Goal: Contribute content: Contribute content

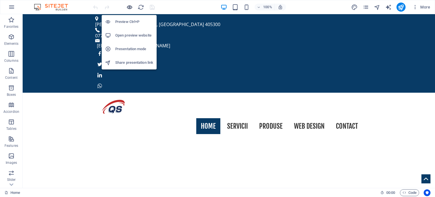
click at [130, 7] on icon "button" at bounding box center [129, 7] width 7 height 7
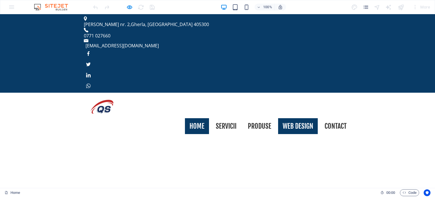
click at [298, 118] on link "Web Design" at bounding box center [298, 126] width 40 height 16
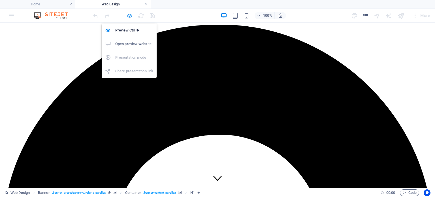
click at [130, 15] on icon "button" at bounding box center [129, 15] width 7 height 7
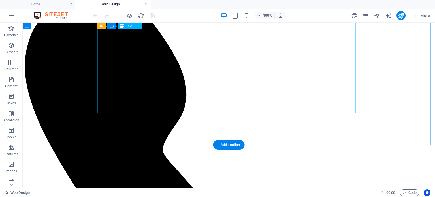
scroll to position [652, 0]
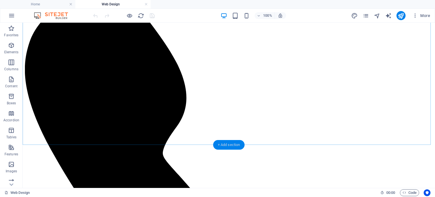
click at [231, 145] on div "+ Add section" at bounding box center [228, 145] width 31 height 10
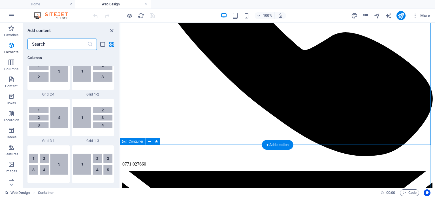
scroll to position [992, 0]
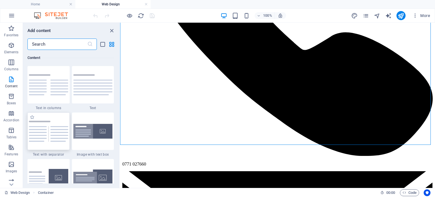
click at [43, 122] on img at bounding box center [48, 131] width 39 height 21
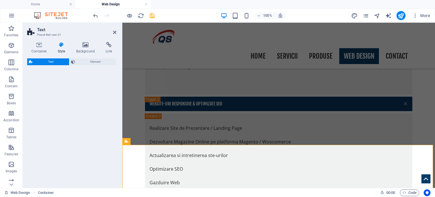
select select "rem"
select select "px"
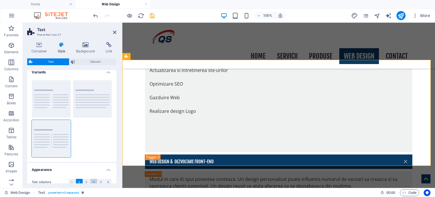
scroll to position [0, 0]
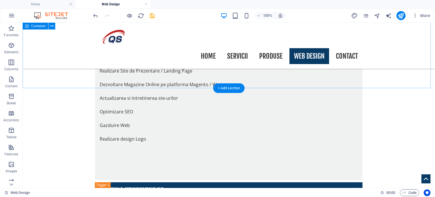
scroll to position [709, 0]
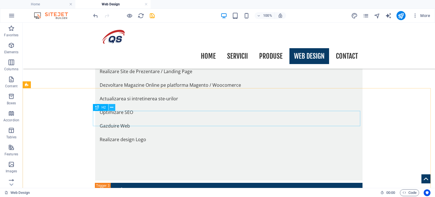
click at [111, 107] on icon at bounding box center [111, 108] width 3 height 6
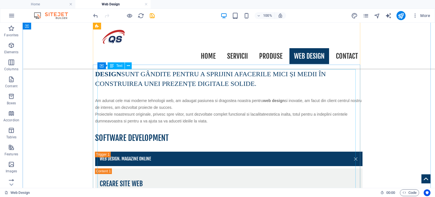
scroll to position [482, 0]
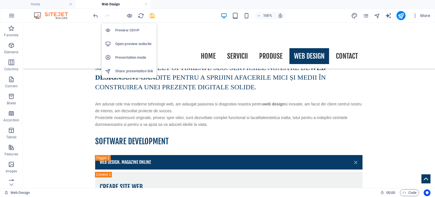
click at [130, 42] on h6 "Open preview website" at bounding box center [134, 44] width 38 height 7
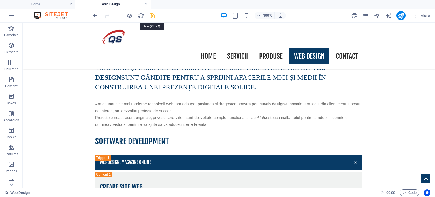
click at [152, 16] on icon "save" at bounding box center [152, 15] width 7 height 7
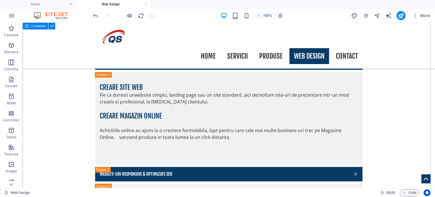
scroll to position [709, 0]
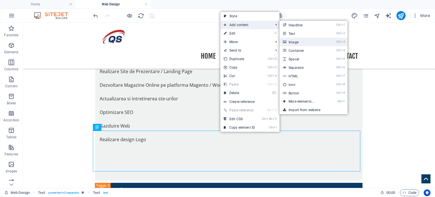
click at [303, 42] on link "Ctrl 3 Image" at bounding box center [303, 42] width 47 height 9
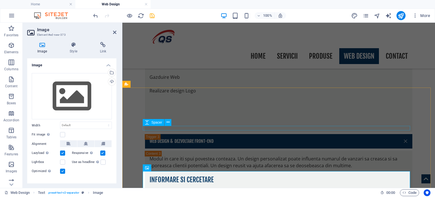
scroll to position [765, 0]
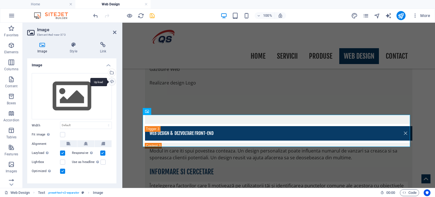
click at [111, 82] on div "Upload" at bounding box center [111, 82] width 9 height 9
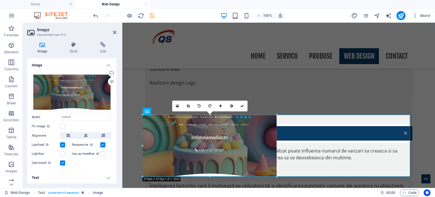
drag, startPoint x: 410, startPoint y: 142, endPoint x: 277, endPoint y: 131, distance: 134.0
type input "473"
select select "px"
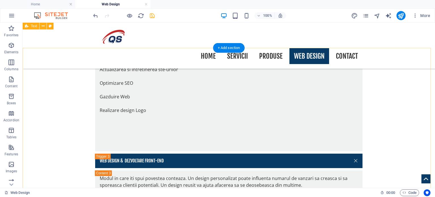
scroll to position [737, 0]
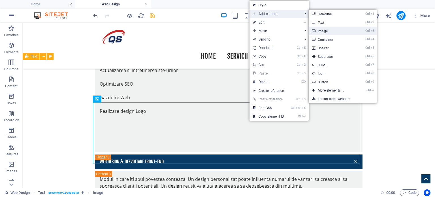
click at [327, 31] on link "Ctrl 3 Image" at bounding box center [332, 31] width 47 height 9
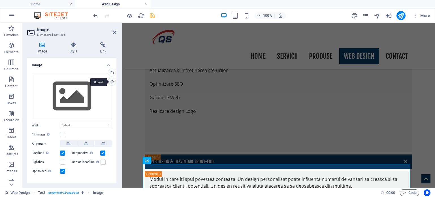
click at [110, 81] on div "Upload" at bounding box center [111, 82] width 9 height 9
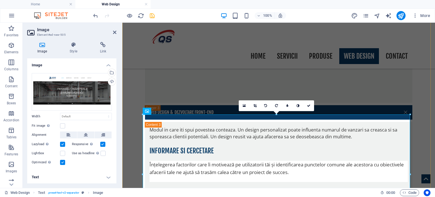
scroll to position [794, 0]
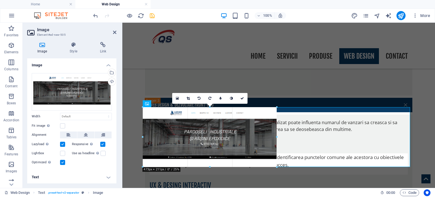
drag, startPoint x: 410, startPoint y: 167, endPoint x: 277, endPoint y: 149, distance: 135.0
type input "473"
select select "px"
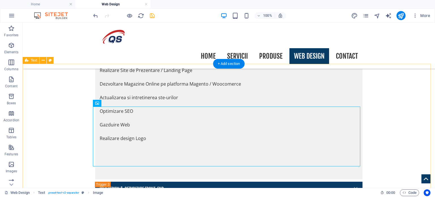
scroll to position [709, 0]
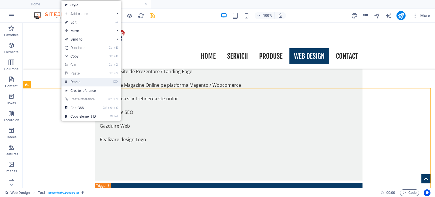
click at [77, 80] on link "⌦ Delete" at bounding box center [81, 82] width 38 height 9
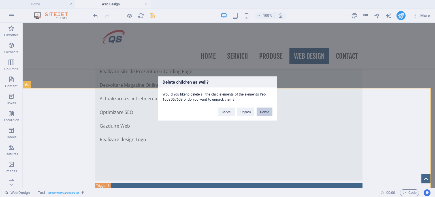
click at [269, 111] on button "Delete" at bounding box center [265, 111] width 16 height 9
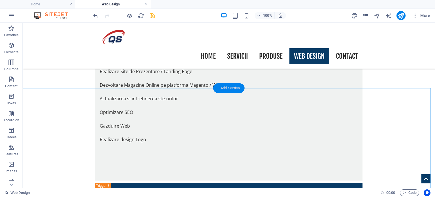
click at [226, 89] on div "+ Add section" at bounding box center [228, 88] width 31 height 10
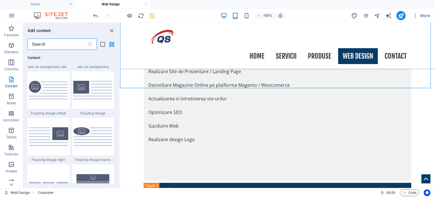
scroll to position [1219, 0]
click at [59, 135] on img at bounding box center [48, 137] width 39 height 18
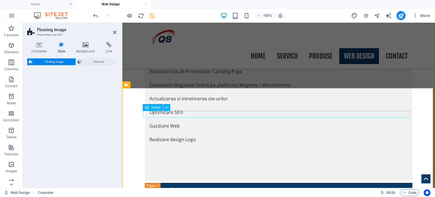
select select "%"
select select "rem"
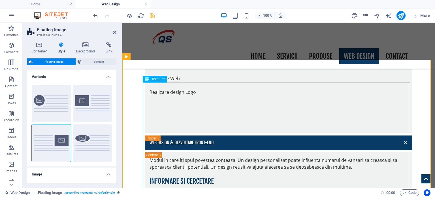
scroll to position [765, 0]
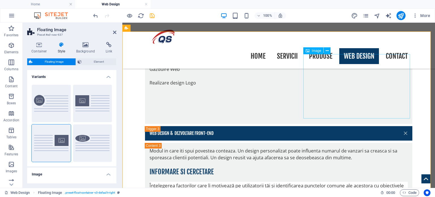
select select "%"
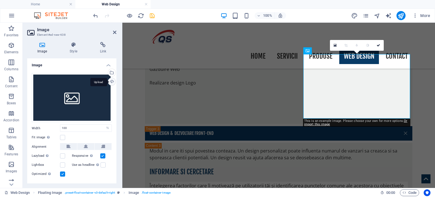
click at [112, 80] on div "Upload" at bounding box center [111, 82] width 9 height 9
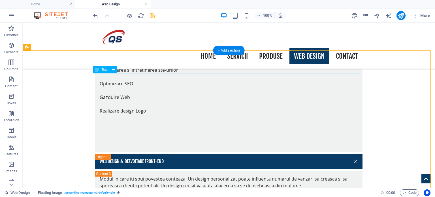
scroll to position [737, 0]
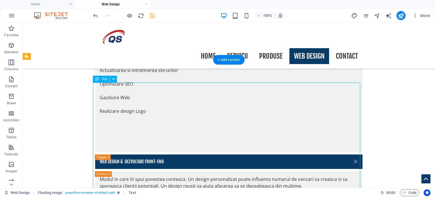
drag, startPoint x: 94, startPoint y: 86, endPoint x: 118, endPoint y: 87, distance: 23.8
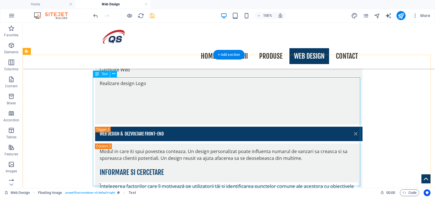
scroll to position [765, 0]
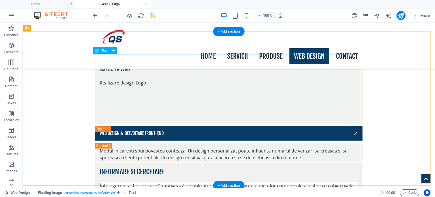
drag, startPoint x: 199, startPoint y: 159, endPoint x: 99, endPoint y: 159, distance: 100.1
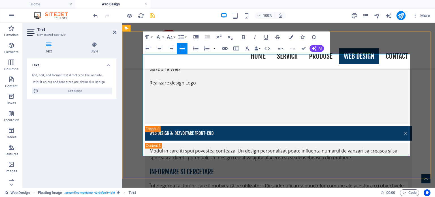
scroll to position [737, 0]
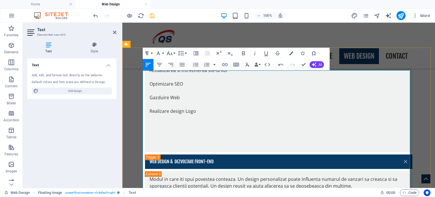
scroll to position [794, 0]
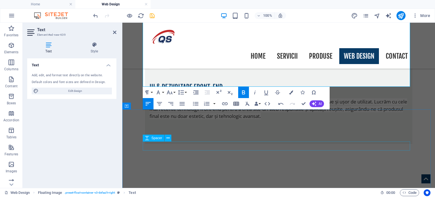
scroll to position [850, 0]
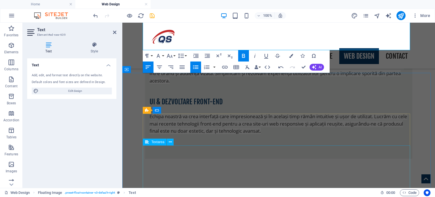
scroll to position [922, 0]
drag, startPoint x: 147, startPoint y: 115, endPoint x: 315, endPoint y: 36, distance: 185.3
click at [314, 36] on div "[PERSON_NAME] nr. [GEOGRAPHIC_DATA] 405300 0771 027660 [EMAIL_ADDRESS][DOMAIN_N…" at bounding box center [278, 47] width 313 height 1893
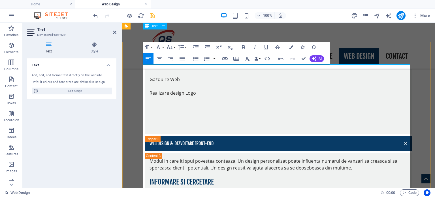
scroll to position [752, 0]
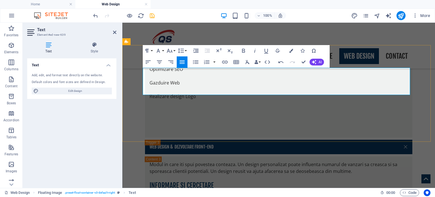
drag, startPoint x: 143, startPoint y: 71, endPoint x: 198, endPoint y: 91, distance: 58.6
click at [151, 50] on icon "button" at bounding box center [147, 50] width 7 height 7
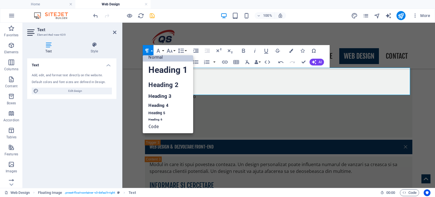
scroll to position [5, 0]
click at [152, 49] on button "Paragraph Format" at bounding box center [148, 50] width 11 height 11
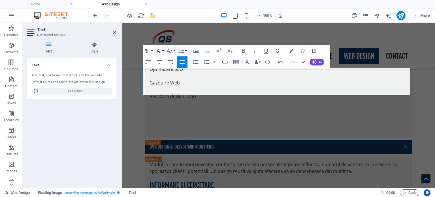
click at [163, 51] on button "Font Family" at bounding box center [159, 50] width 11 height 11
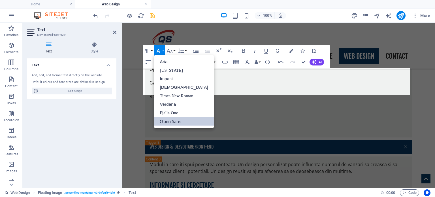
scroll to position [0, 0]
click at [175, 70] on link "[US_STATE]" at bounding box center [184, 70] width 60 height 9
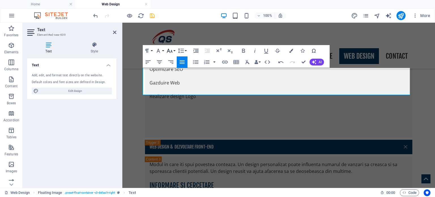
click at [174, 50] on button "Font Size" at bounding box center [171, 50] width 11 height 11
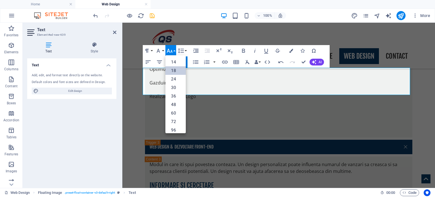
scroll to position [45, 0]
click at [178, 67] on link "18" at bounding box center [176, 67] width 20 height 9
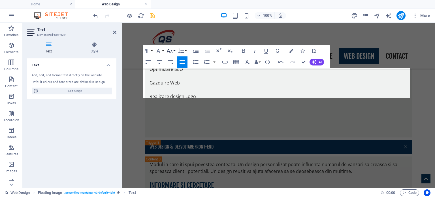
click at [175, 50] on button "Font Size" at bounding box center [171, 50] width 11 height 11
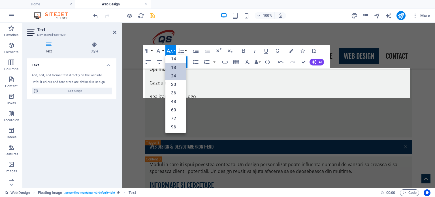
click at [176, 75] on link "24" at bounding box center [176, 76] width 20 height 9
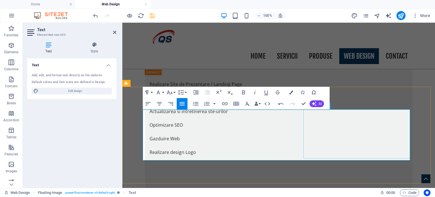
scroll to position [723, 0]
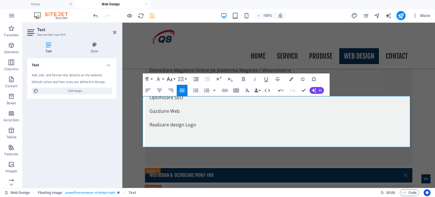
click at [174, 79] on button "Font Size" at bounding box center [171, 78] width 11 height 11
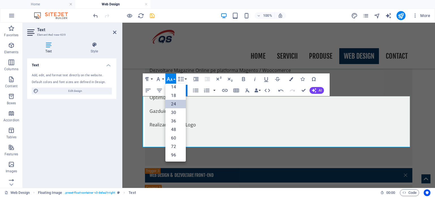
scroll to position [45, 0]
click at [177, 96] on link "18" at bounding box center [176, 96] width 20 height 9
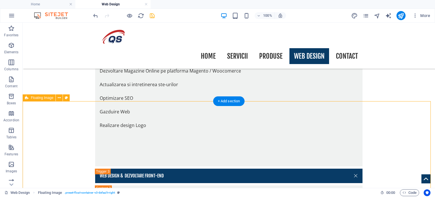
scroll to position [723, 0]
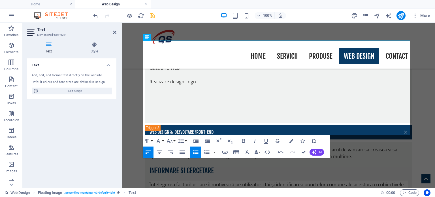
scroll to position [780, 0]
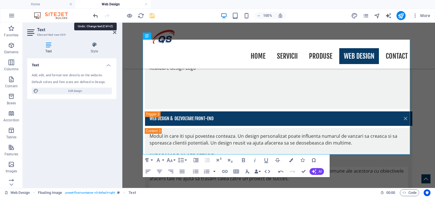
click at [95, 14] on icon "undo" at bounding box center [95, 15] width 7 height 7
click at [95, 15] on icon "undo" at bounding box center [95, 15] width 7 height 7
click at [96, 16] on icon "undo" at bounding box center [95, 15] width 7 height 7
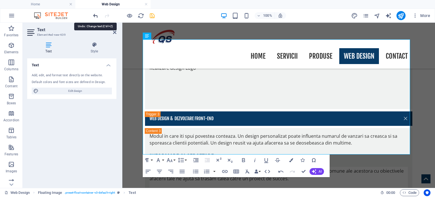
click at [96, 16] on icon "undo" at bounding box center [95, 15] width 7 height 7
click at [96, 15] on icon "undo" at bounding box center [95, 15] width 7 height 7
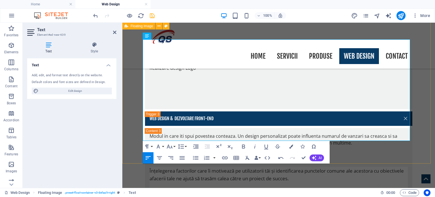
drag, startPoint x: 144, startPoint y: 73, endPoint x: 312, endPoint y: 135, distance: 178.7
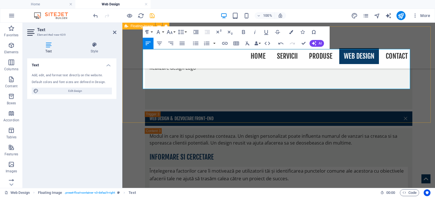
scroll to position [752, 0]
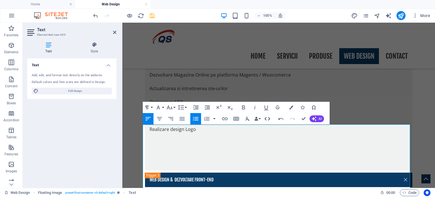
scroll to position [723, 0]
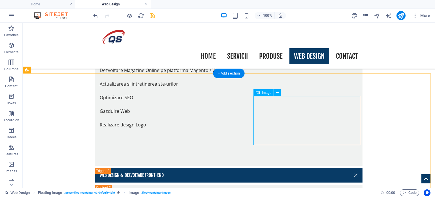
select select "%"
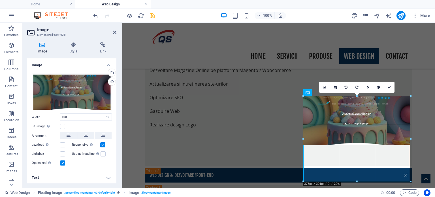
drag, startPoint x: 357, startPoint y: 145, endPoint x: 235, endPoint y: 158, distance: 122.9
click at [357, 181] on div at bounding box center [357, 182] width 107 height 2
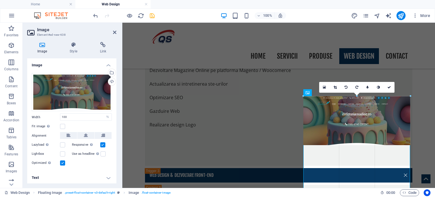
drag, startPoint x: 304, startPoint y: 144, endPoint x: 170, endPoint y: 120, distance: 135.9
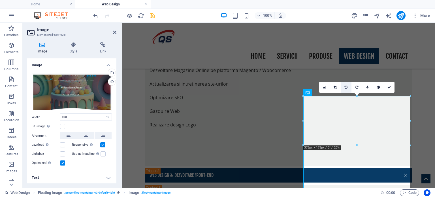
click at [346, 86] on icon at bounding box center [346, 87] width 3 height 3
click at [346, 87] on icon at bounding box center [346, 87] width 3 height 3
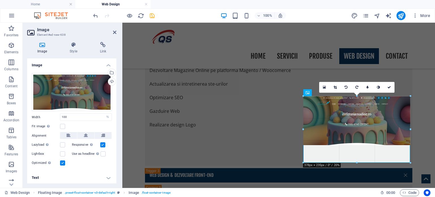
drag, startPoint x: 303, startPoint y: 120, endPoint x: 176, endPoint y: 98, distance: 128.9
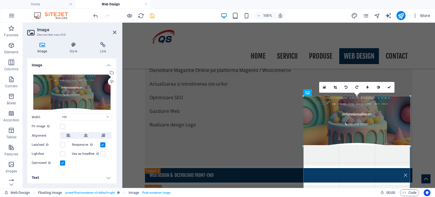
drag, startPoint x: 303, startPoint y: 120, endPoint x: 171, endPoint y: 98, distance: 133.1
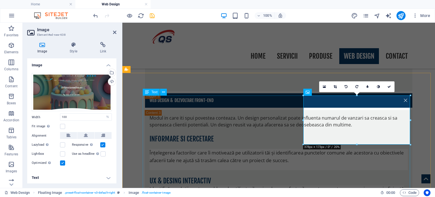
scroll to position [808, 0]
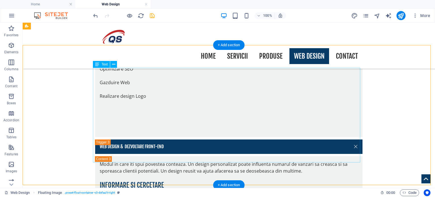
scroll to position [752, 0]
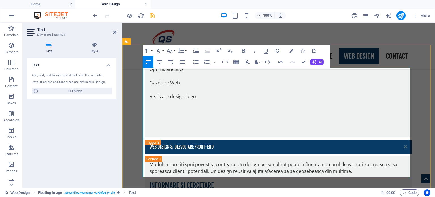
drag, startPoint x: 145, startPoint y: 101, endPoint x: 288, endPoint y: 171, distance: 159.5
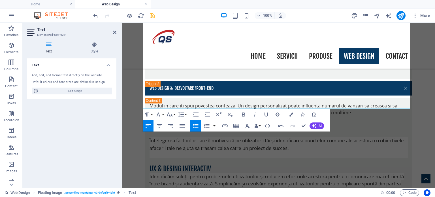
scroll to position [815, 0]
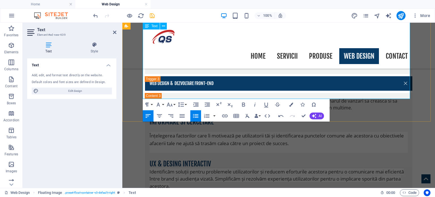
drag, startPoint x: 147, startPoint y: 130, endPoint x: 267, endPoint y: 98, distance: 125.0
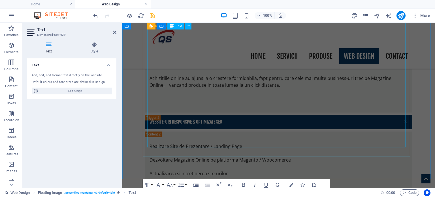
scroll to position [617, 0]
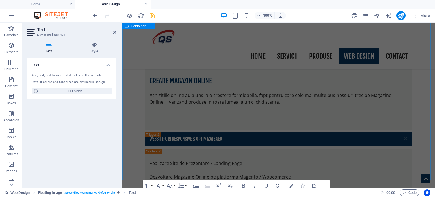
click at [132, 137] on div "LA QUBITTECH SOLUTION , transformăm ideile în site-uri funcționale, moderne și …" at bounding box center [278, 190] width 313 height 590
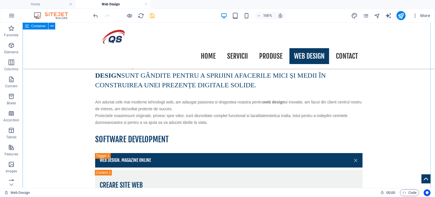
scroll to position [479, 0]
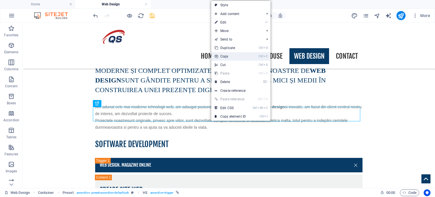
click at [234, 56] on link "Ctrl C Copy" at bounding box center [230, 56] width 38 height 9
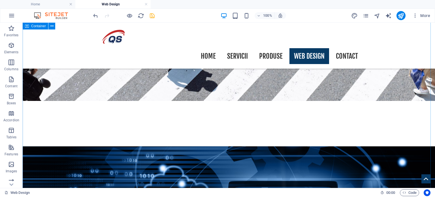
scroll to position [224, 0]
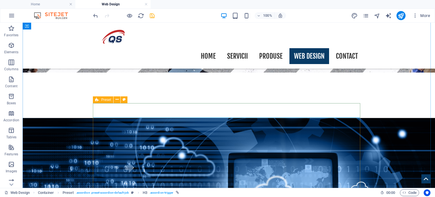
click at [109, 101] on span "Preset" at bounding box center [106, 99] width 10 height 3
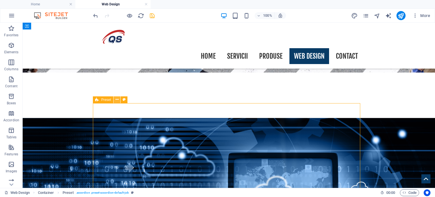
click at [116, 100] on icon at bounding box center [117, 100] width 3 height 6
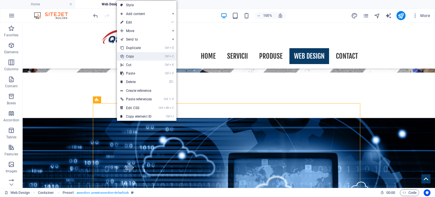
click at [140, 55] on link "Ctrl C Copy" at bounding box center [136, 56] width 38 height 9
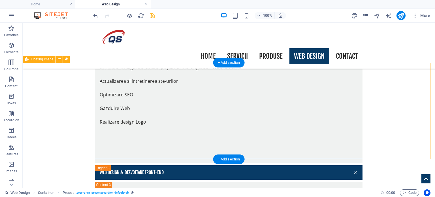
scroll to position [734, 0]
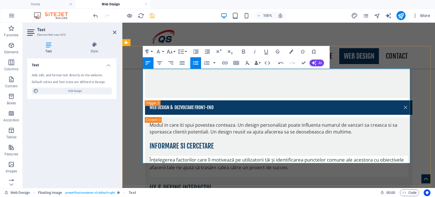
scroll to position [819, 0]
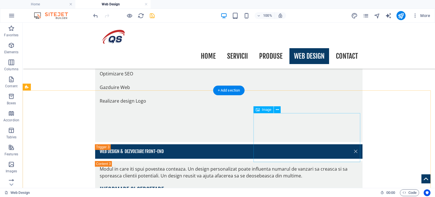
scroll to position [762, 0]
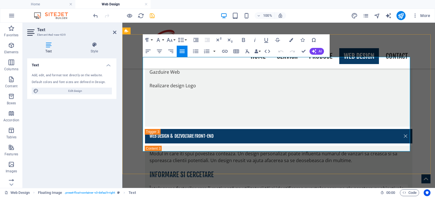
drag, startPoint x: 145, startPoint y: 93, endPoint x: 289, endPoint y: 150, distance: 155.0
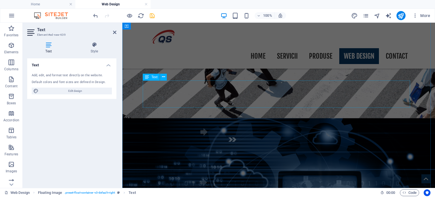
scroll to position [167, 0]
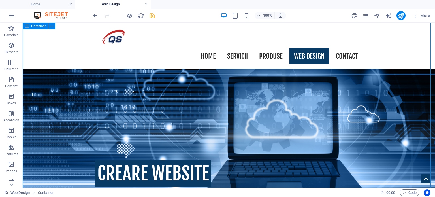
scroll to position [309, 0]
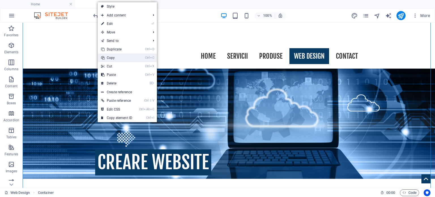
click at [120, 58] on link "Ctrl C Copy" at bounding box center [117, 58] width 38 height 9
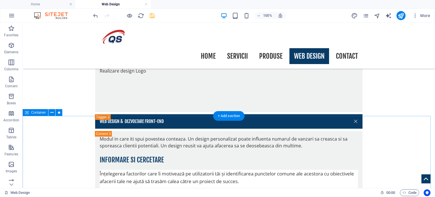
scroll to position [706, 0]
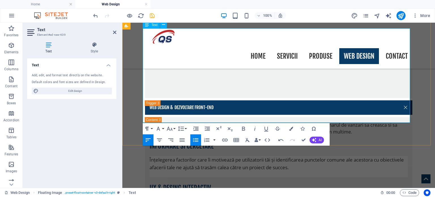
scroll to position [763, 0]
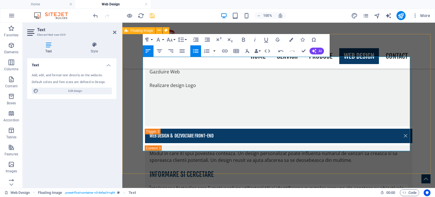
drag, startPoint x: 150, startPoint y: 92, endPoint x: 283, endPoint y: 153, distance: 146.5
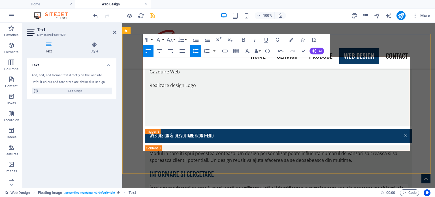
drag, startPoint x: 147, startPoint y: 91, endPoint x: 296, endPoint y: 148, distance: 160.0
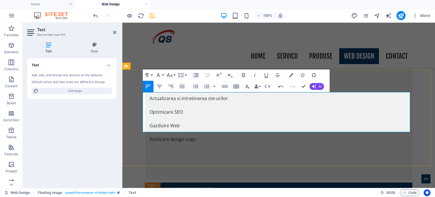
scroll to position [706, 0]
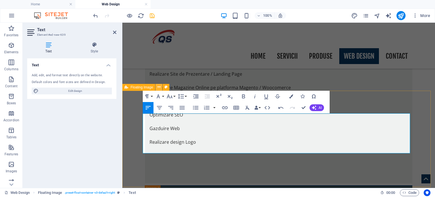
click at [158, 88] on icon at bounding box center [159, 87] width 3 height 6
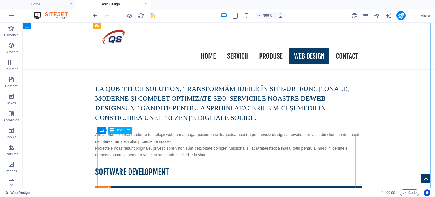
scroll to position [451, 0]
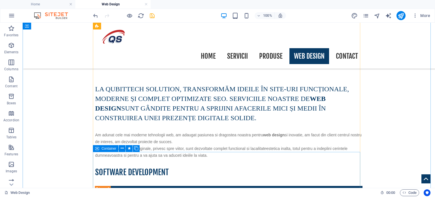
click at [112, 149] on span "Container" at bounding box center [108, 148] width 15 height 3
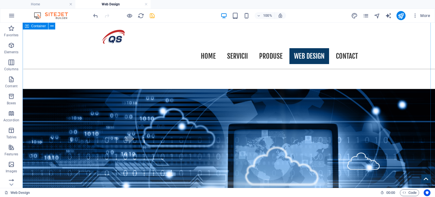
scroll to position [253, 0]
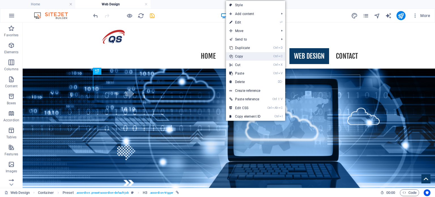
click at [249, 54] on link "Ctrl C Copy" at bounding box center [245, 56] width 38 height 9
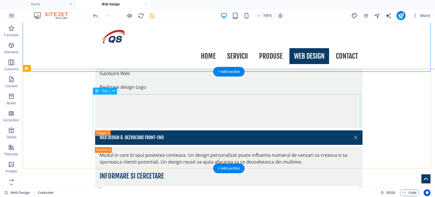
scroll to position [763, 0]
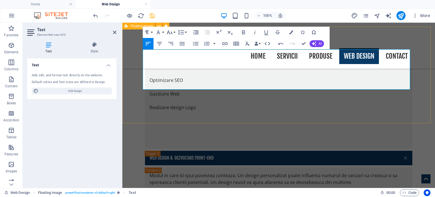
scroll to position [734, 0]
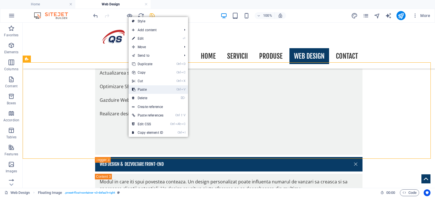
click at [149, 90] on link "Ctrl V Paste" at bounding box center [148, 89] width 38 height 9
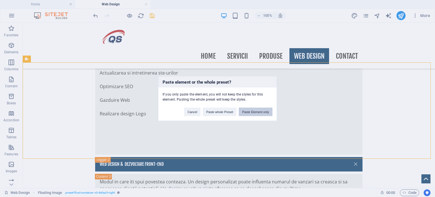
click at [255, 112] on button "Paste Element only" at bounding box center [256, 111] width 34 height 9
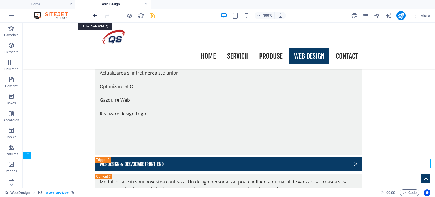
click at [95, 16] on icon "undo" at bounding box center [95, 15] width 7 height 7
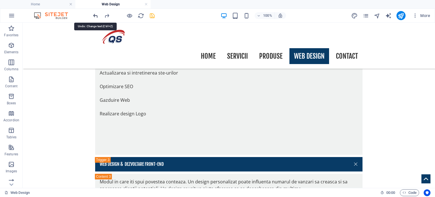
click at [95, 14] on icon "undo" at bounding box center [95, 15] width 7 height 7
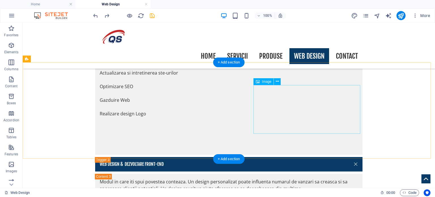
drag, startPoint x: 291, startPoint y: 112, endPoint x: 192, endPoint y: 112, distance: 99.2
select select "%"
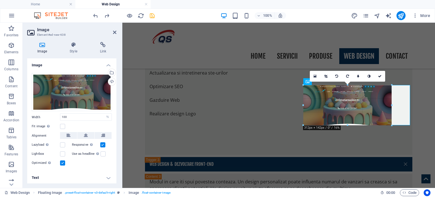
drag, startPoint x: 357, startPoint y: 134, endPoint x: 237, endPoint y: 104, distance: 123.8
type input "314"
select select "px"
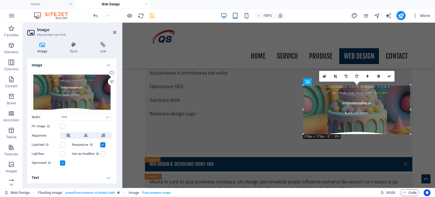
drag, startPoint x: 393, startPoint y: 106, endPoint x: 413, endPoint y: 105, distance: 19.9
type input "378"
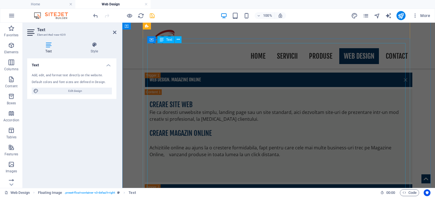
scroll to position [536, 0]
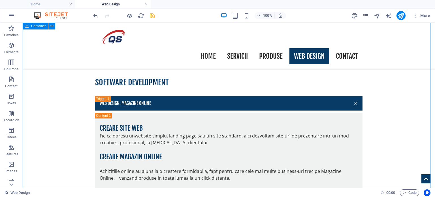
scroll to position [486, 0]
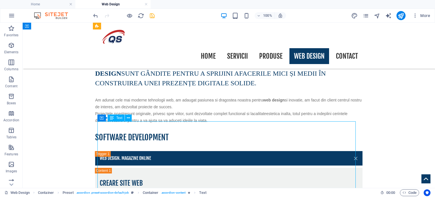
drag, startPoint x: 124, startPoint y: 144, endPoint x: 25, endPoint y: 145, distance: 99.2
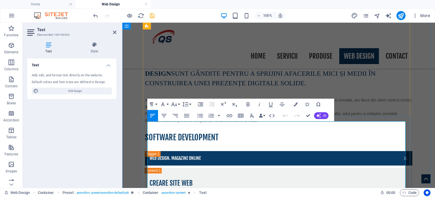
drag, startPoint x: 148, startPoint y: 144, endPoint x: 215, endPoint y: 149, distance: 67.4
copy h4 "informare si cercetare"
drag, startPoint x: 131, startPoint y: 108, endPoint x: 232, endPoint y: 107, distance: 100.6
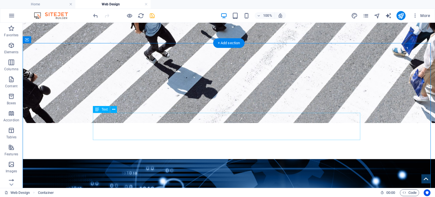
scroll to position [202, 0]
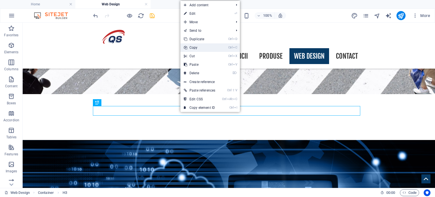
click at [201, 46] on link "Ctrl C Copy" at bounding box center [200, 47] width 38 height 9
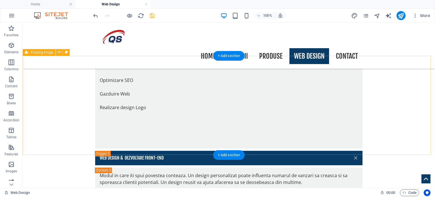
scroll to position [741, 0]
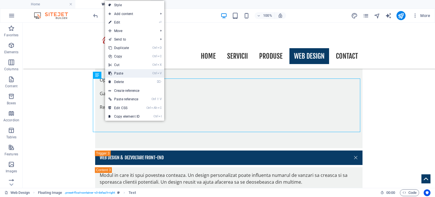
click at [126, 73] on link "Ctrl V Paste" at bounding box center [124, 73] width 38 height 9
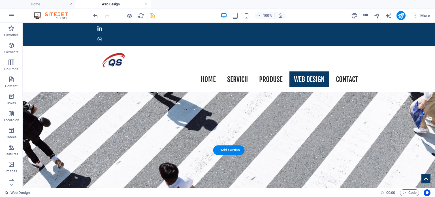
scroll to position [57, 0]
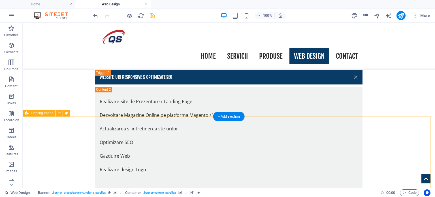
scroll to position [680, 0]
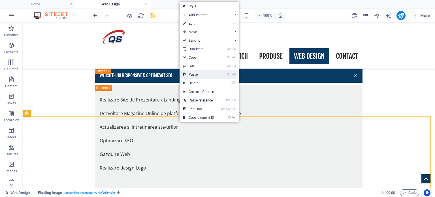
click at [205, 74] on link "Ctrl V Paste" at bounding box center [199, 74] width 38 height 9
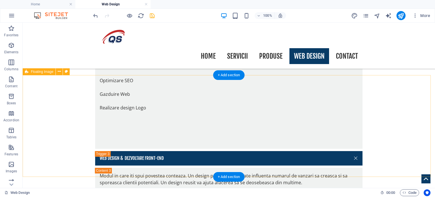
scroll to position [741, 0]
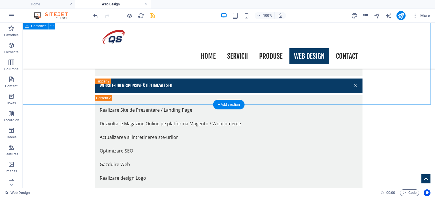
scroll to position [713, 0]
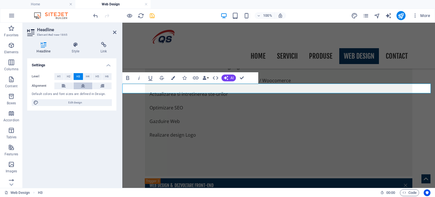
click at [85, 85] on icon at bounding box center [83, 85] width 4 height 7
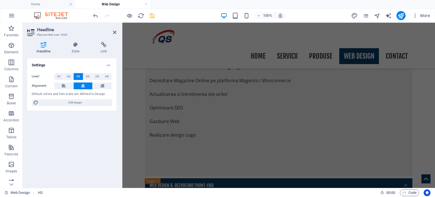
scroll to position [568, 0]
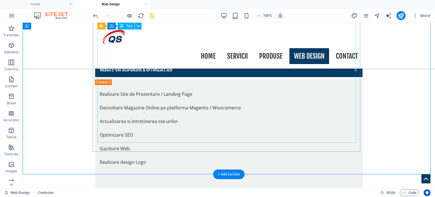
scroll to position [696, 0]
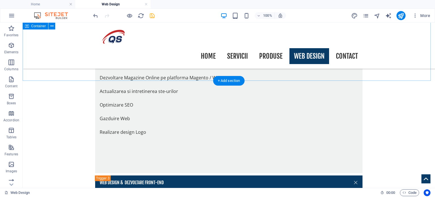
scroll to position [724, 0]
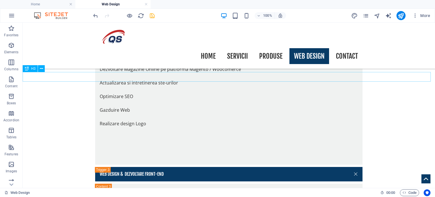
drag, startPoint x: 245, startPoint y: 77, endPoint x: 145, endPoint y: 77, distance: 99.8
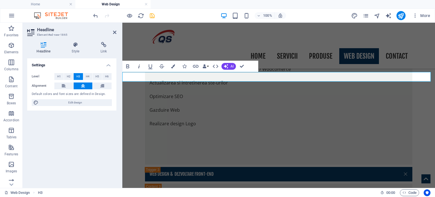
click at [138, 67] on icon "button" at bounding box center [139, 66] width 7 height 7
click at [129, 65] on icon "button" at bounding box center [127, 66] width 7 height 7
click at [141, 65] on icon "button" at bounding box center [139, 66] width 7 height 7
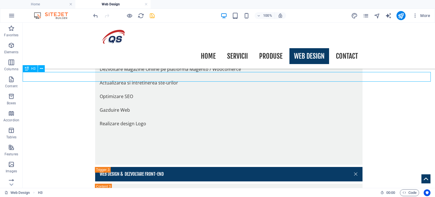
drag, startPoint x: 222, startPoint y: 75, endPoint x: 122, endPoint y: 75, distance: 100.1
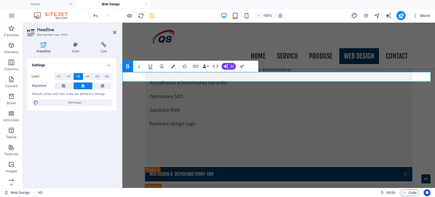
click at [128, 64] on icon "button" at bounding box center [127, 66] width 3 height 4
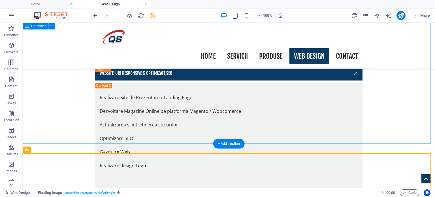
scroll to position [696, 0]
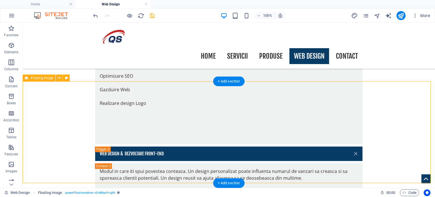
scroll to position [753, 0]
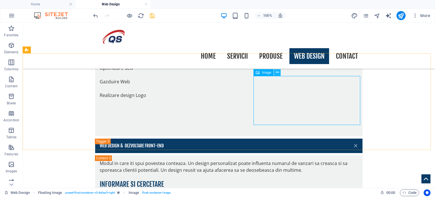
click at [278, 72] on icon at bounding box center [277, 72] width 3 height 6
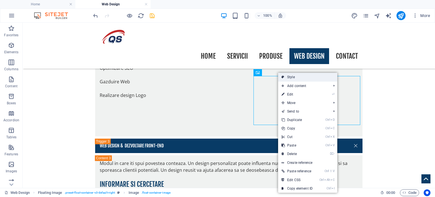
click at [296, 77] on link "Style" at bounding box center [307, 77] width 59 height 9
select select "%"
select select "rem"
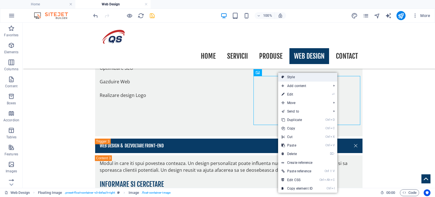
select select "rem"
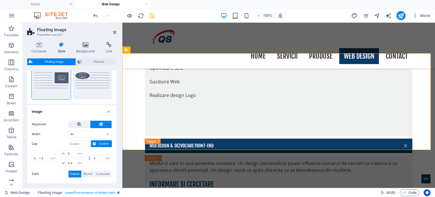
scroll to position [84, 0]
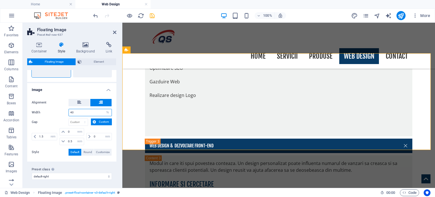
click at [77, 112] on input "40" at bounding box center [90, 112] width 43 height 7
type input "4"
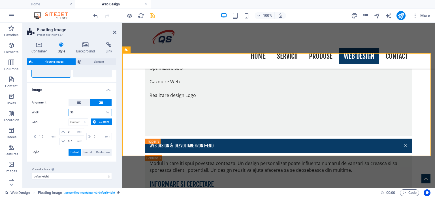
type input "5"
type input "40"
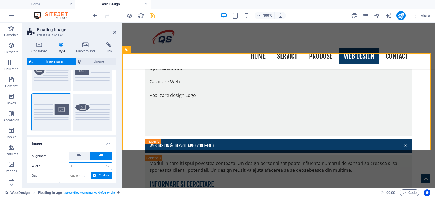
scroll to position [0, 0]
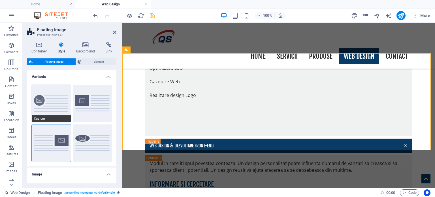
click at [45, 99] on button "Custom" at bounding box center [51, 103] width 39 height 37
type input "0"
type input "1.5"
type input "50"
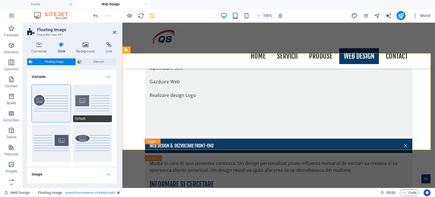
click at [86, 99] on button "Default" at bounding box center [92, 103] width 39 height 37
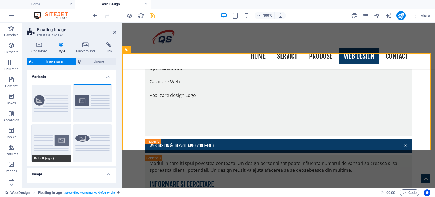
click at [58, 139] on button "Default (right)" at bounding box center [51, 142] width 39 height 37
type input "1.5"
type input "0"
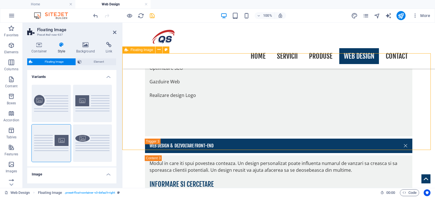
click at [114, 31] on icon at bounding box center [114, 32] width 3 height 5
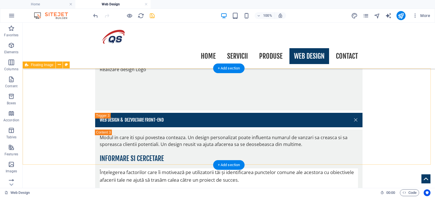
scroll to position [781, 0]
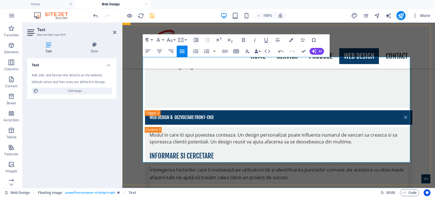
drag, startPoint x: 239, startPoint y: 82, endPoint x: 319, endPoint y: 159, distance: 111.4
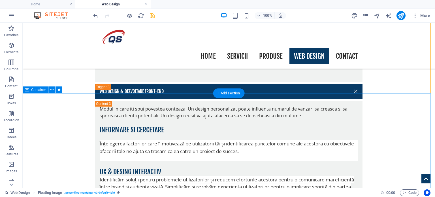
scroll to position [810, 0]
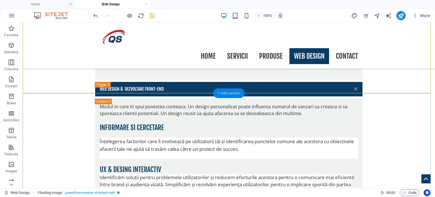
click at [230, 94] on div "+ Add section" at bounding box center [228, 93] width 31 height 10
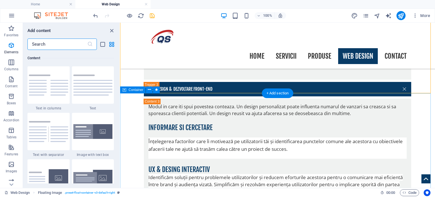
scroll to position [992, 0]
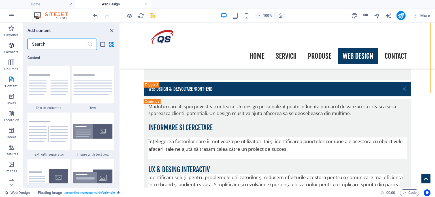
click at [11, 46] on icon "button" at bounding box center [11, 45] width 7 height 7
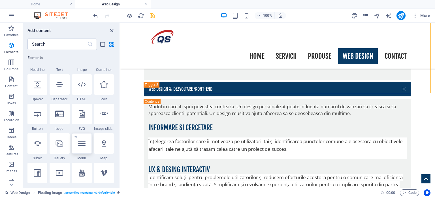
scroll to position [60, 0]
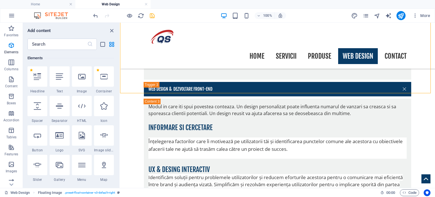
click at [82, 79] on icon at bounding box center [81, 76] width 7 height 7
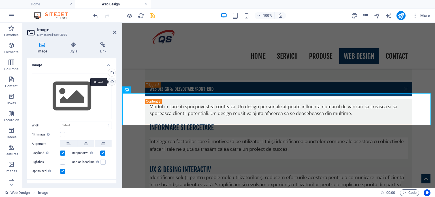
click at [111, 81] on div "Upload" at bounding box center [111, 82] width 9 height 9
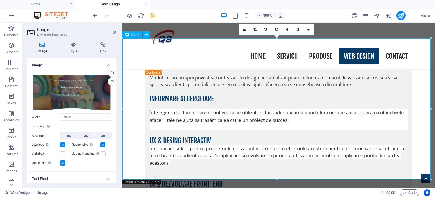
scroll to position [838, 0]
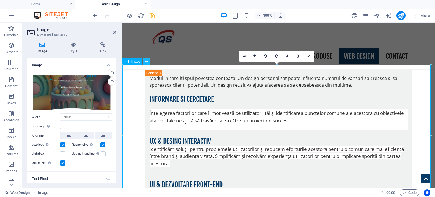
click at [147, 62] on icon at bounding box center [146, 61] width 3 height 6
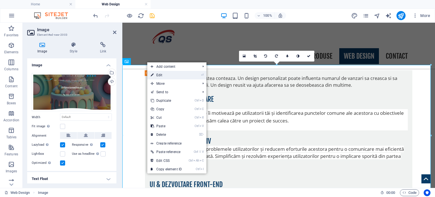
click at [168, 75] on link "⏎ Edit" at bounding box center [166, 75] width 38 height 9
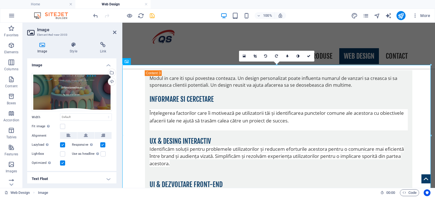
scroll to position [16, 0]
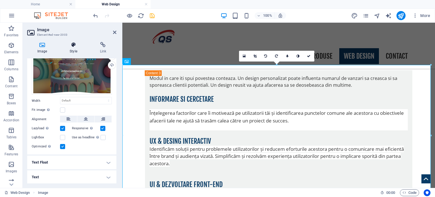
click at [72, 45] on icon at bounding box center [74, 45] width 28 height 6
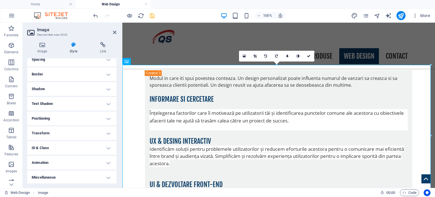
scroll to position [54, 0]
click at [107, 133] on h4 "Transform" at bounding box center [71, 133] width 89 height 14
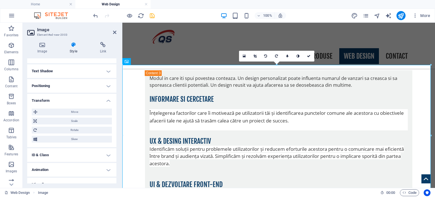
scroll to position [93, 0]
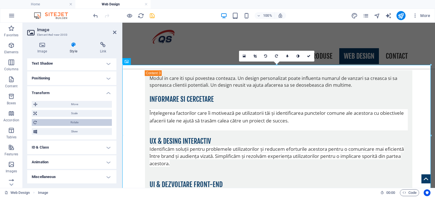
click at [75, 121] on span "Rotate" at bounding box center [75, 122] width 72 height 7
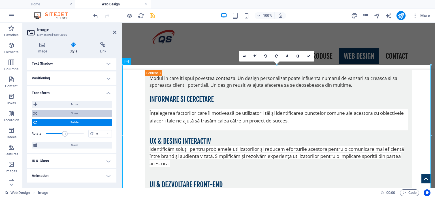
click at [80, 112] on span "Scale" at bounding box center [75, 113] width 72 height 7
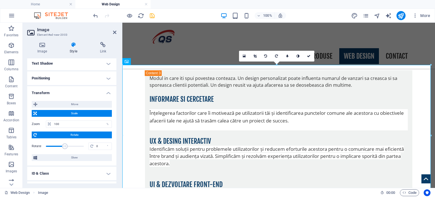
click at [75, 134] on span "Rotate" at bounding box center [75, 135] width 72 height 7
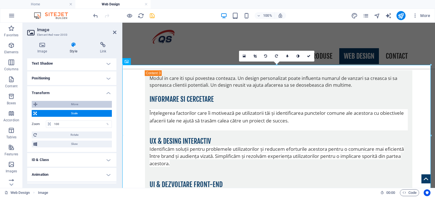
click at [77, 104] on span "Move" at bounding box center [74, 104] width 71 height 7
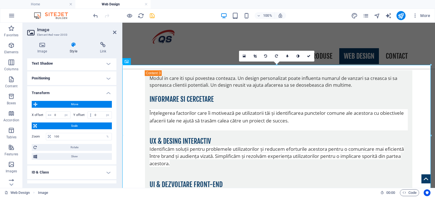
click at [73, 103] on span "Move" at bounding box center [74, 104] width 71 height 7
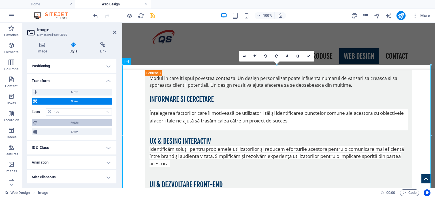
scroll to position [105, 0]
click at [71, 162] on h4 "Animation" at bounding box center [71, 163] width 89 height 14
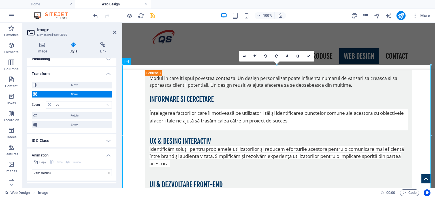
scroll to position [124, 0]
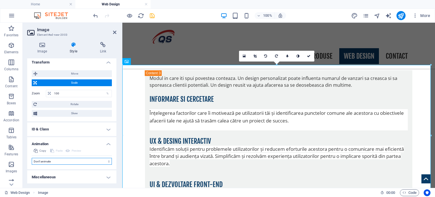
click at [94, 162] on select "Don't animate Show / Hide Slide up/down Zoom in/out Slide left to right Slide r…" at bounding box center [72, 161] width 80 height 7
select select "pulse"
click at [32, 158] on select "Don't animate Show / Hide Slide up/down Zoom in/out Slide left to right Slide r…" at bounding box center [72, 161] width 80 height 7
select select "scroll"
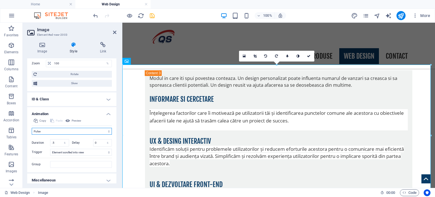
scroll to position [157, 0]
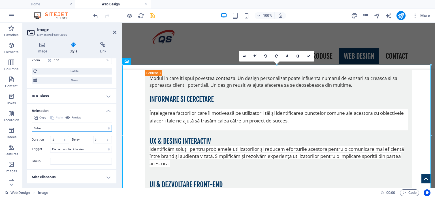
click at [74, 128] on select "Don't animate Show / Hide Slide up/down Zoom in/out Slide left to right Slide r…" at bounding box center [72, 128] width 80 height 7
click at [32, 125] on select "Don't animate Show / Hide Slide up/down Zoom in/out Slide left to right Slide r…" at bounding box center [72, 128] width 80 height 7
click at [69, 127] on select "Don't animate Show / Hide Slide up/down Zoom in/out Slide left to right Slide r…" at bounding box center [72, 128] width 80 height 7
click at [32, 125] on select "Don't animate Show / Hide Slide up/down Zoom in/out Slide left to right Slide r…" at bounding box center [72, 128] width 80 height 7
click at [66, 128] on select "Don't animate Show / Hide Slide up/down Zoom in/out Slide left to right Slide r…" at bounding box center [72, 128] width 80 height 7
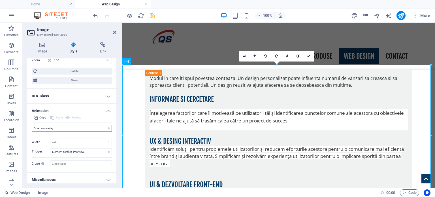
select select "pulse"
click at [32, 125] on select "Don't animate Show / Hide Slide up/down Zoom in/out Slide left to right Slide r…" at bounding box center [72, 128] width 80 height 7
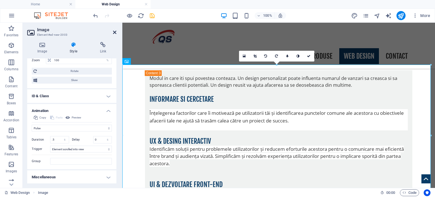
click at [116, 31] on icon at bounding box center [114, 32] width 3 height 5
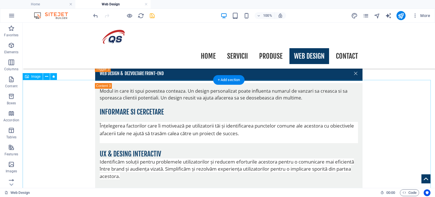
scroll to position [838, 0]
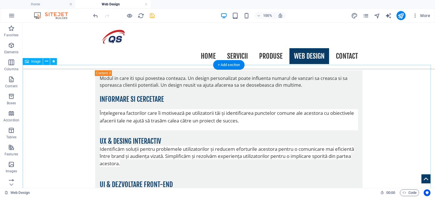
select select "pulse"
select select "s"
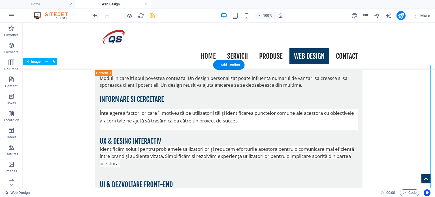
select select "scroll"
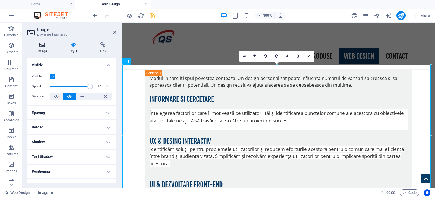
click at [40, 45] on icon at bounding box center [42, 45] width 30 height 6
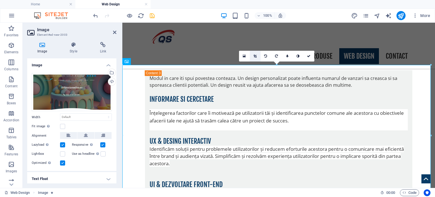
click at [256, 57] on icon at bounding box center [255, 55] width 3 height 3
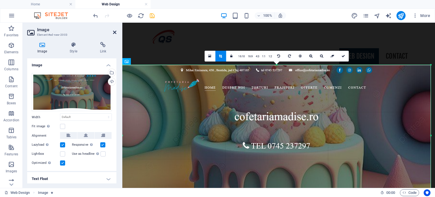
drag, startPoint x: 113, startPoint y: 32, endPoint x: 90, endPoint y: 10, distance: 32.3
click at [113, 32] on icon at bounding box center [114, 32] width 3 height 5
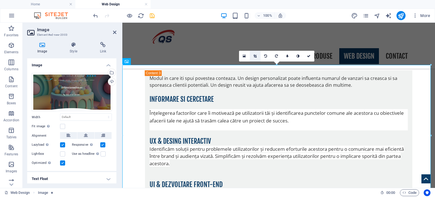
click at [255, 55] on icon at bounding box center [255, 55] width 3 height 3
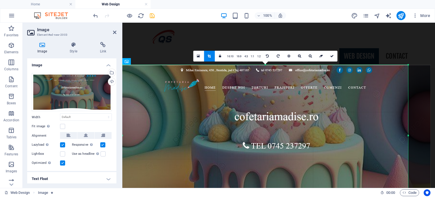
drag, startPoint x: 431, startPoint y: 137, endPoint x: 408, endPoint y: 137, distance: 22.7
click at [408, 137] on div at bounding box center [409, 135] width 2 height 141
drag, startPoint x: 123, startPoint y: 135, endPoint x: 121, endPoint y: 137, distance: 2.9
click at [121, 137] on div "Image Element #ed-new-2003 Image Style Link Image Drag files here, click to cho…" at bounding box center [229, 105] width 413 height 165
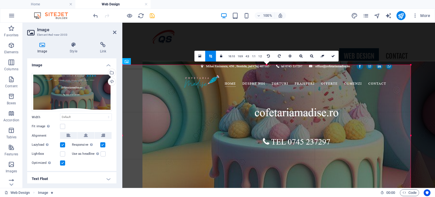
drag, startPoint x: 124, startPoint y: 135, endPoint x: 144, endPoint y: 131, distance: 20.5
click at [144, 131] on div at bounding box center [297, 131] width 309 height 141
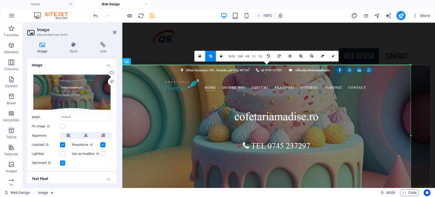
click at [423, 122] on div at bounding box center [276, 135] width 309 height 141
click at [333, 55] on icon at bounding box center [333, 55] width 3 height 3
type input "1018"
select select "px"
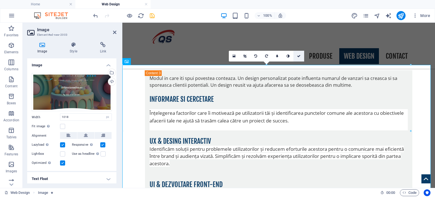
drag, startPoint x: 299, startPoint y: 56, endPoint x: 279, endPoint y: 33, distance: 30.3
click at [299, 56] on icon at bounding box center [298, 55] width 3 height 3
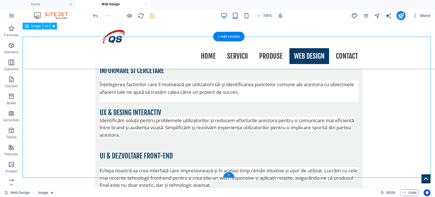
scroll to position [866, 0]
select select "px"
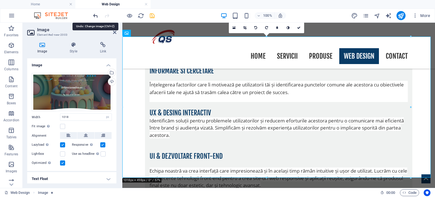
click at [94, 16] on icon "undo" at bounding box center [95, 15] width 7 height 7
select select "DISABLED_OPTION_VALUE"
click at [94, 16] on icon "undo" at bounding box center [95, 15] width 7 height 7
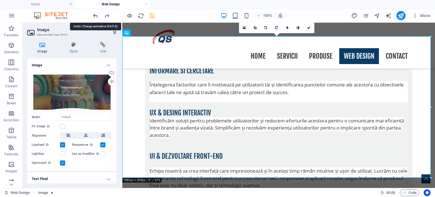
click at [94, 16] on icon "undo" at bounding box center [95, 15] width 7 height 7
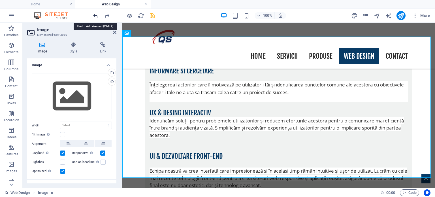
click at [94, 16] on icon "undo" at bounding box center [95, 15] width 7 height 7
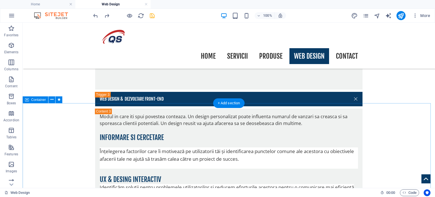
scroll to position [810, 0]
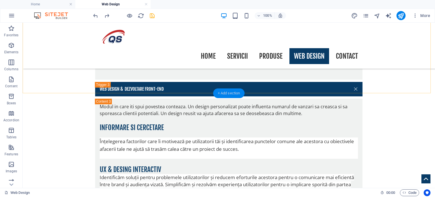
click at [229, 94] on div "+ Add section" at bounding box center [228, 93] width 31 height 10
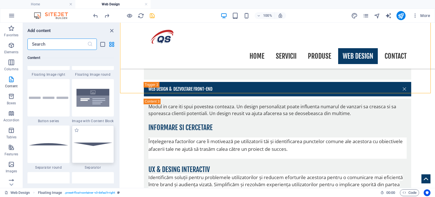
scroll to position [1304, 0]
click at [11, 97] on icon "button" at bounding box center [11, 96] width 7 height 7
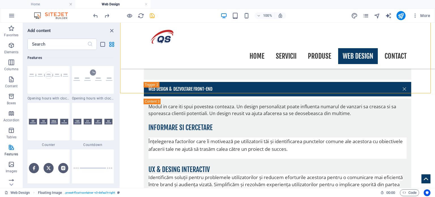
scroll to position [2499, 0]
click at [12, 62] on icon "button" at bounding box center [11, 62] width 7 height 7
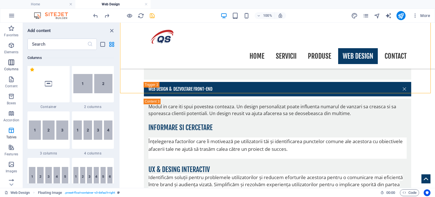
scroll to position [281, 0]
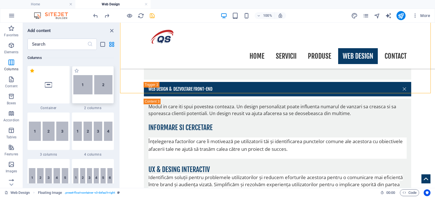
click at [96, 87] on img at bounding box center [92, 84] width 39 height 19
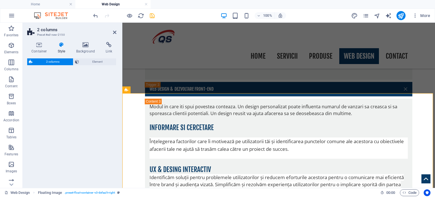
select select "rem"
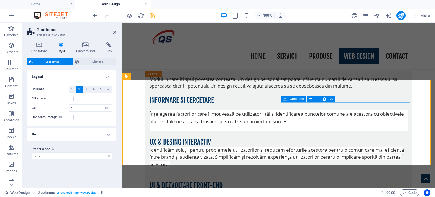
scroll to position [838, 0]
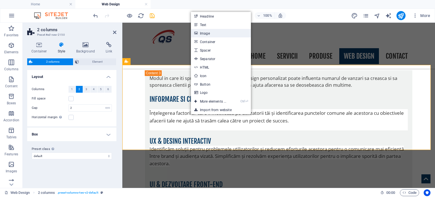
click at [205, 33] on link "Image" at bounding box center [221, 33] width 60 height 9
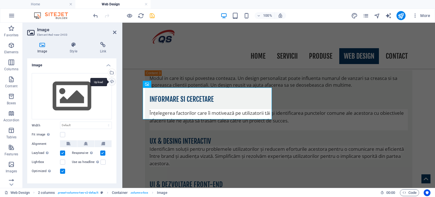
click at [109, 81] on div "Upload" at bounding box center [111, 82] width 9 height 9
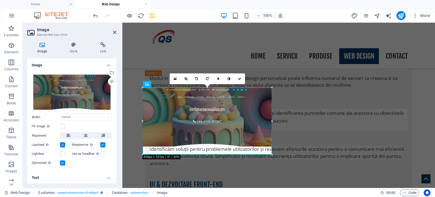
drag, startPoint x: 272, startPoint y: 116, endPoint x: 153, endPoint y: 94, distance: 120.8
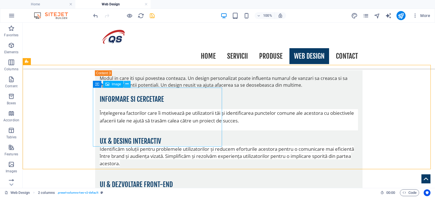
click at [127, 82] on icon at bounding box center [127, 84] width 3 height 6
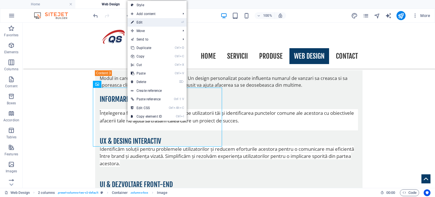
click at [141, 22] on link "⏎ Edit" at bounding box center [147, 22] width 38 height 9
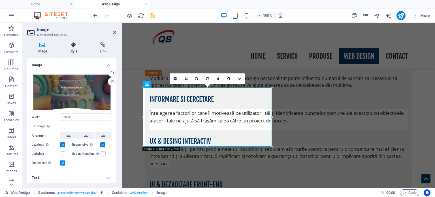
click at [75, 47] on icon at bounding box center [74, 45] width 28 height 6
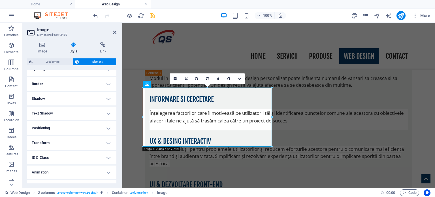
scroll to position [126, 0]
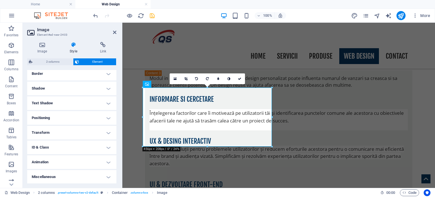
click at [77, 161] on h4 "Animation" at bounding box center [71, 162] width 89 height 14
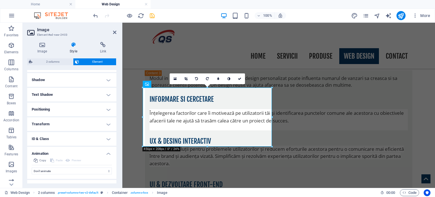
scroll to position [144, 0]
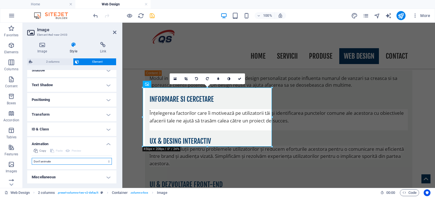
click at [70, 161] on select "Don't animate Show / Hide Slide up/down Zoom in/out Slide left to right Slide r…" at bounding box center [72, 161] width 80 height 7
select select "pulse"
click at [32, 158] on select "Don't animate Show / Hide Slide up/down Zoom in/out Slide left to right Slide r…" at bounding box center [72, 161] width 80 height 7
select select "scroll"
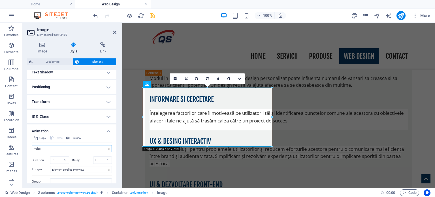
scroll to position [177, 0]
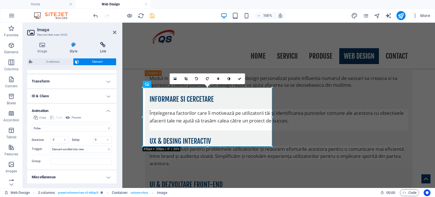
click at [102, 44] on icon at bounding box center [103, 45] width 27 height 6
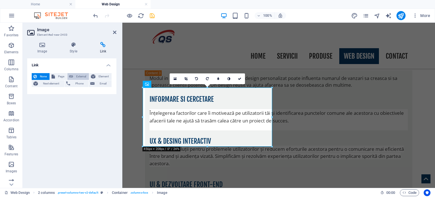
click at [80, 75] on span "External" at bounding box center [81, 76] width 12 height 7
select select "blank"
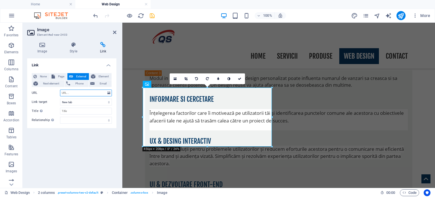
paste input "[URL][DOMAIN_NAME]"
type input "[URL][DOMAIN_NAME]"
click at [152, 15] on icon "save" at bounding box center [152, 15] width 7 height 7
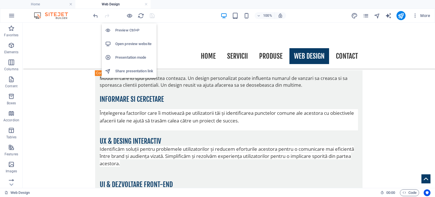
click at [132, 43] on h6 "Open preview website" at bounding box center [134, 44] width 38 height 7
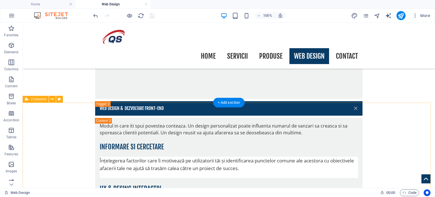
scroll to position [810, 0]
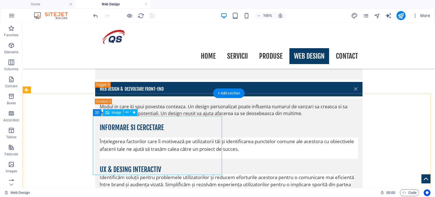
drag, startPoint x: 176, startPoint y: 140, endPoint x: 77, endPoint y: 140, distance: 99.8
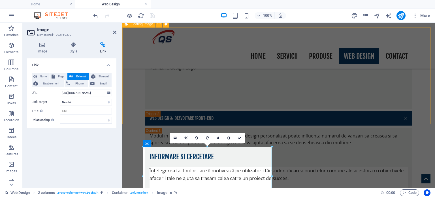
scroll to position [781, 0]
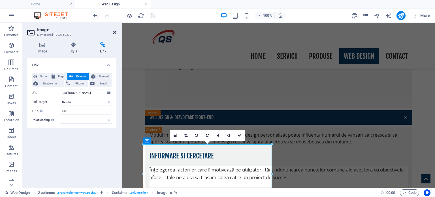
drag, startPoint x: 116, startPoint y: 33, endPoint x: 93, endPoint y: 11, distance: 31.5
click at [116, 33] on icon at bounding box center [114, 32] width 3 height 5
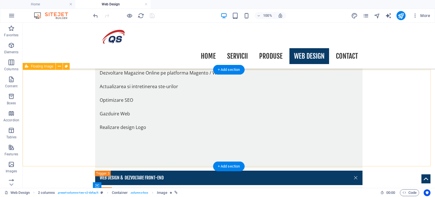
scroll to position [696, 0]
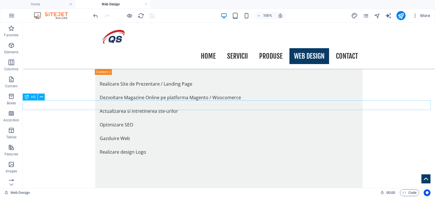
drag, startPoint x: 246, startPoint y: 105, endPoint x: 149, endPoint y: 106, distance: 97.2
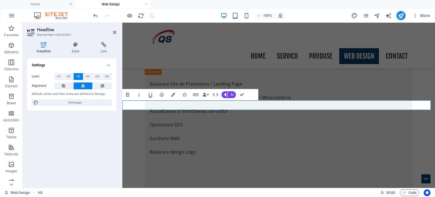
drag, startPoint x: 263, startPoint y: 134, endPoint x: 363, endPoint y: 133, distance: 99.8
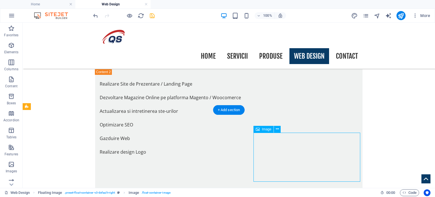
select select "px"
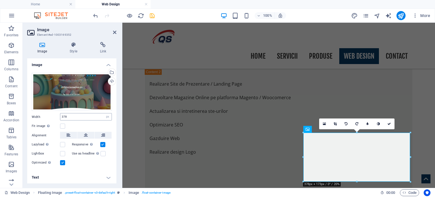
scroll to position [1, 0]
click at [63, 152] on label at bounding box center [62, 153] width 5 height 5
click at [0, 0] on input "Lightbox" at bounding box center [0, 0] width 0 height 0
click at [62, 152] on label at bounding box center [62, 153] width 5 height 5
click at [0, 0] on input "Lightbox" at bounding box center [0, 0] width 0 height 0
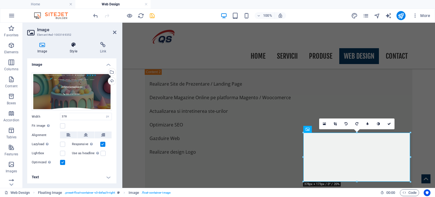
click at [73, 46] on icon at bounding box center [74, 45] width 28 height 6
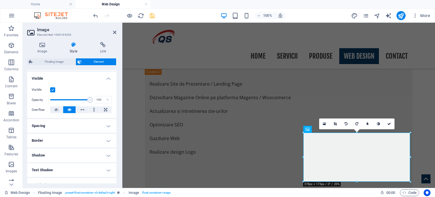
scroll to position [57, 0]
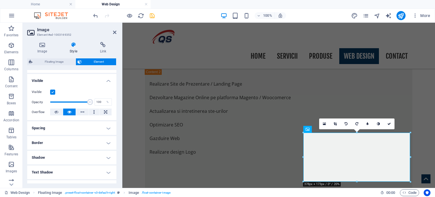
click at [108, 128] on h4 "Spacing" at bounding box center [71, 128] width 89 height 14
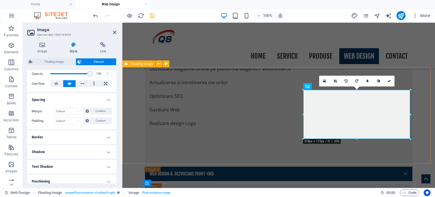
scroll to position [724, 0]
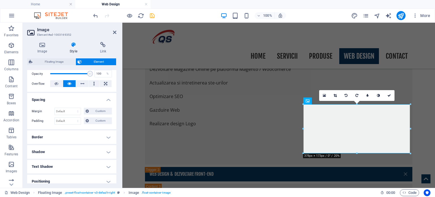
click at [83, 30] on h2 "Image" at bounding box center [76, 29] width 79 height 5
click at [115, 31] on icon at bounding box center [114, 32] width 3 height 5
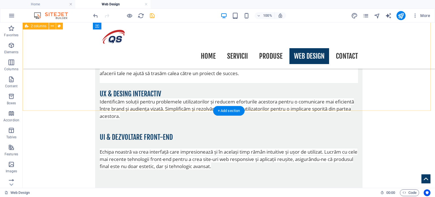
scroll to position [866, 0]
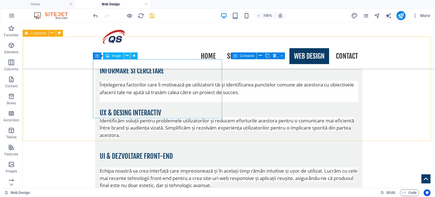
click at [127, 55] on icon at bounding box center [127, 56] width 3 height 6
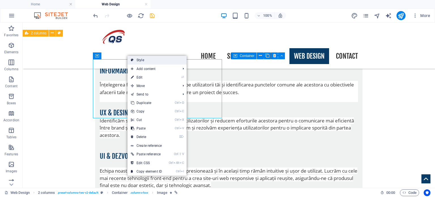
click at [141, 59] on link "Style" at bounding box center [157, 60] width 59 height 9
select select "rem"
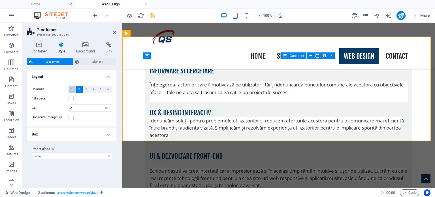
click at [73, 89] on span "1" at bounding box center [72, 89] width 2 height 7
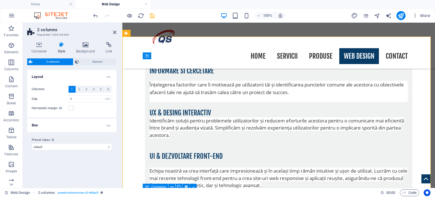
click at [108, 127] on h4 "Box" at bounding box center [71, 125] width 89 height 14
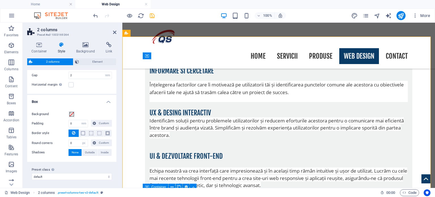
scroll to position [24, 0]
click at [99, 175] on select "default Add preset class" at bounding box center [72, 176] width 80 height 7
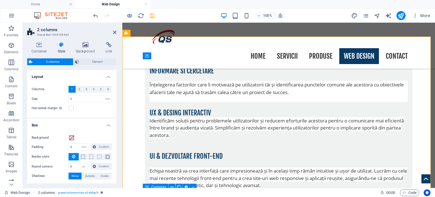
scroll to position [0, 0]
click at [91, 62] on span "Element" at bounding box center [98, 61] width 34 height 7
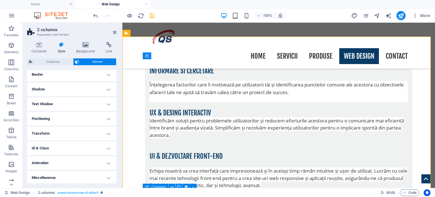
scroll to position [65, 0]
click at [68, 135] on h4 "Transform" at bounding box center [71, 133] width 89 height 14
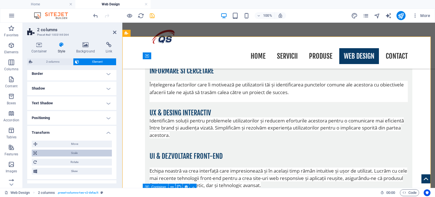
click at [75, 153] on span "Scale" at bounding box center [75, 153] width 72 height 7
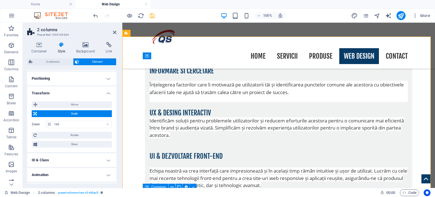
scroll to position [117, 0]
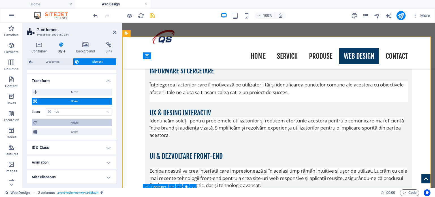
click at [77, 122] on span "Rotate" at bounding box center [75, 122] width 72 height 7
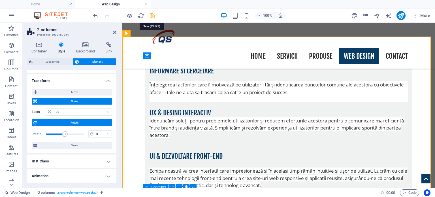
click at [152, 15] on icon "save" at bounding box center [152, 15] width 7 height 7
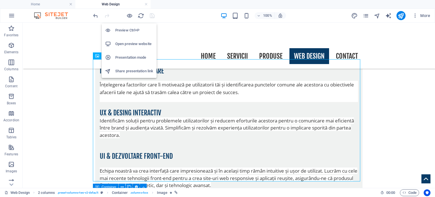
click at [133, 42] on h6 "Open preview website" at bounding box center [134, 44] width 38 height 7
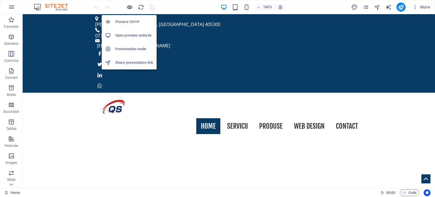
click at [130, 8] on icon "button" at bounding box center [129, 7] width 7 height 7
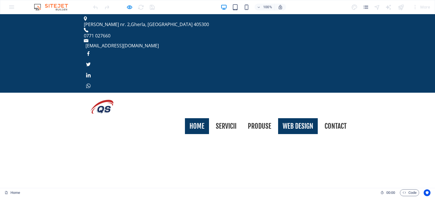
click at [295, 118] on link "Web Design" at bounding box center [298, 126] width 40 height 16
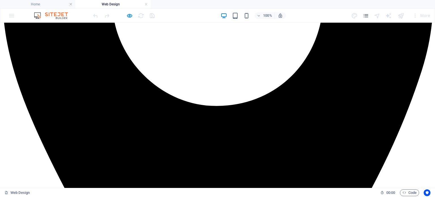
scroll to position [329, 0]
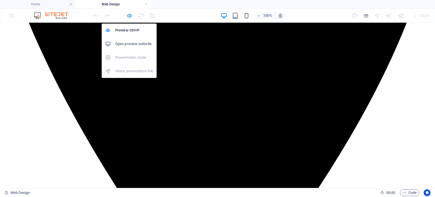
click at [130, 14] on icon "button" at bounding box center [129, 15] width 7 height 7
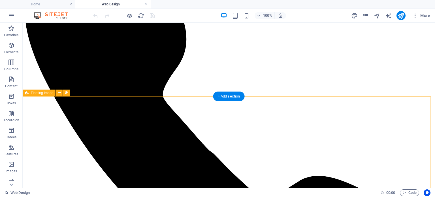
scroll to position [710, 0]
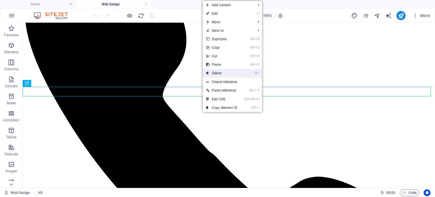
click at [225, 72] on link "⌦ Delete" at bounding box center [222, 73] width 38 height 9
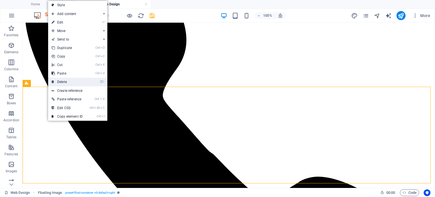
click at [65, 81] on link "⌦ Delete" at bounding box center [67, 82] width 38 height 9
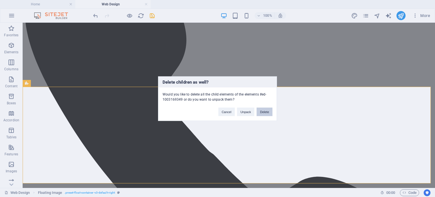
drag, startPoint x: 263, startPoint y: 112, endPoint x: 240, endPoint y: 90, distance: 31.9
click at [263, 112] on button "Delete" at bounding box center [265, 111] width 16 height 9
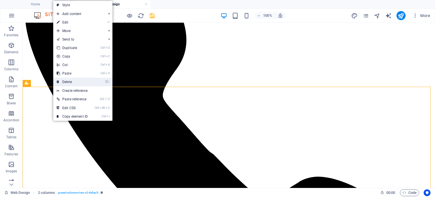
click at [71, 80] on link "⌦ Delete" at bounding box center [72, 82] width 38 height 9
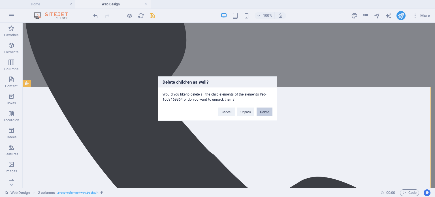
click at [263, 112] on button "Delete" at bounding box center [265, 111] width 16 height 9
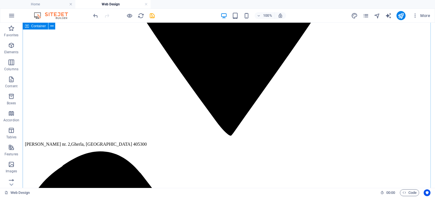
scroll to position [511, 0]
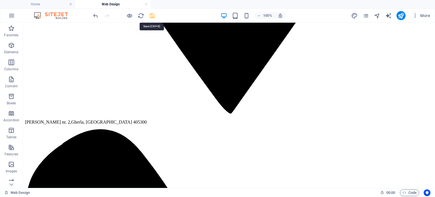
click at [152, 16] on icon "save" at bounding box center [152, 15] width 7 height 7
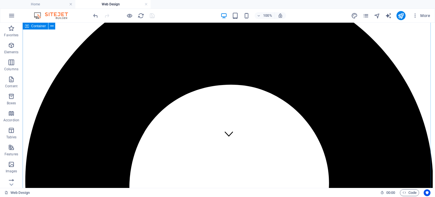
scroll to position [0, 0]
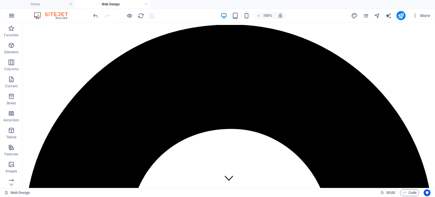
click at [11, 16] on icon "button" at bounding box center [11, 15] width 7 height 7
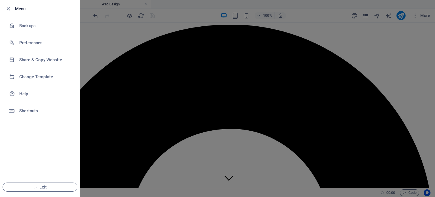
click at [151, 45] on div at bounding box center [217, 98] width 435 height 197
